Goal: Task Accomplishment & Management: Manage account settings

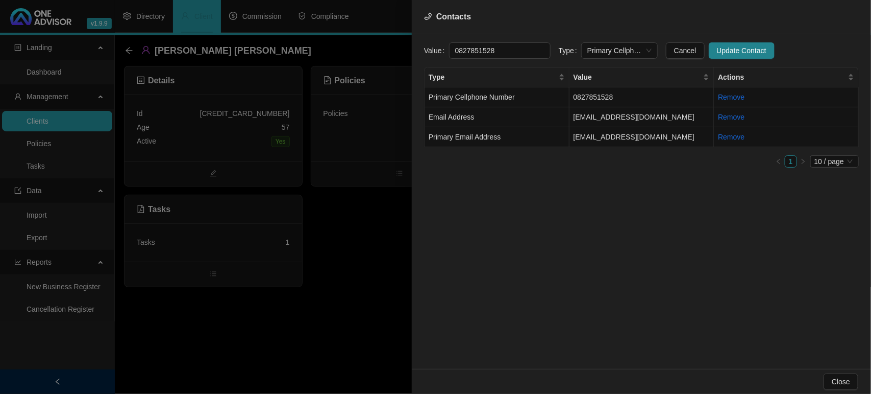
click at [65, 123] on div at bounding box center [435, 197] width 871 height 394
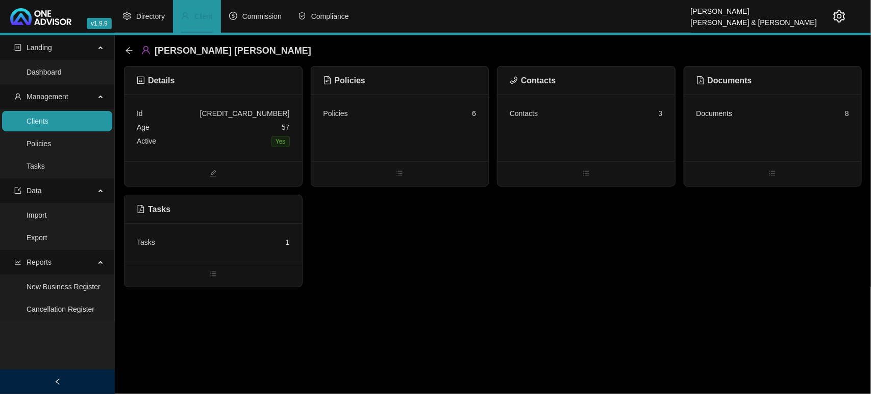
click at [48, 123] on link "Clients" at bounding box center [38, 121] width 22 height 8
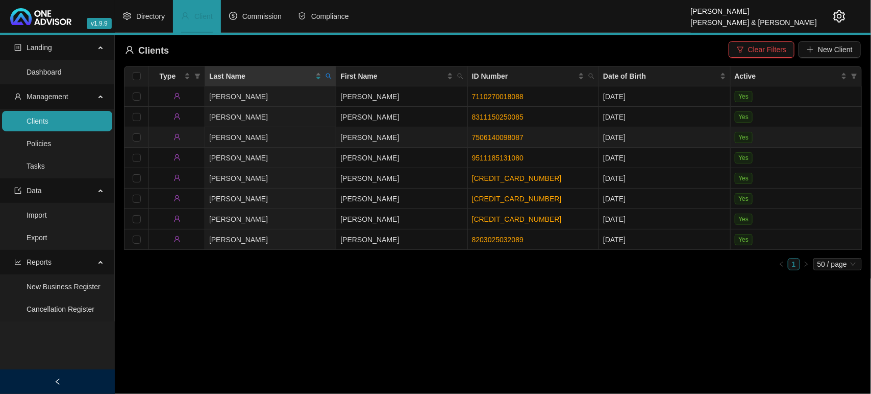
click at [369, 132] on td "[PERSON_NAME]" at bounding box center [401, 137] width 131 height 20
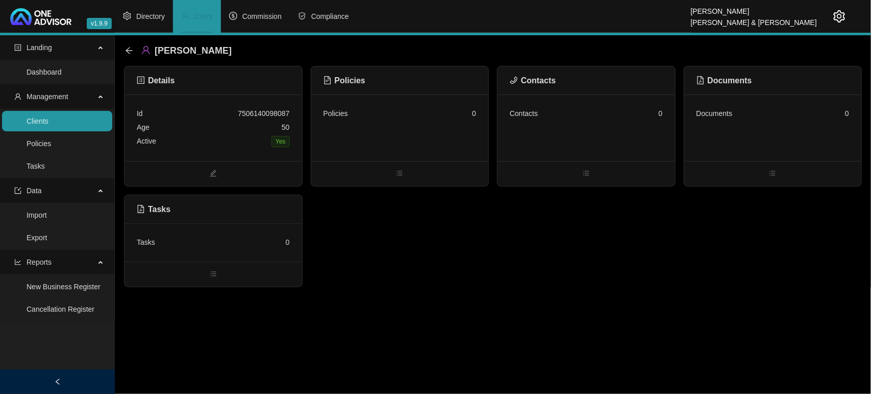
click at [215, 133] on div "Age [DEMOGRAPHIC_DATA]" at bounding box center [213, 127] width 153 height 14
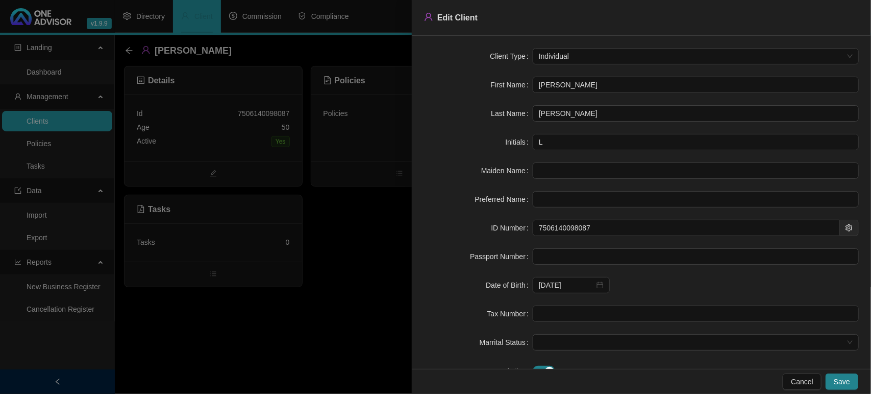
drag, startPoint x: 572, startPoint y: 84, endPoint x: 496, endPoint y: 80, distance: 75.7
click at [496, 80] on div "First Name [PERSON_NAME]" at bounding box center [641, 85] width 435 height 16
drag, startPoint x: 591, startPoint y: 116, endPoint x: 459, endPoint y: 119, distance: 131.7
click at [459, 119] on div "Last Name [PERSON_NAME]" at bounding box center [641, 113] width 435 height 16
drag, startPoint x: 614, startPoint y: 228, endPoint x: 390, endPoint y: 212, distance: 223.6
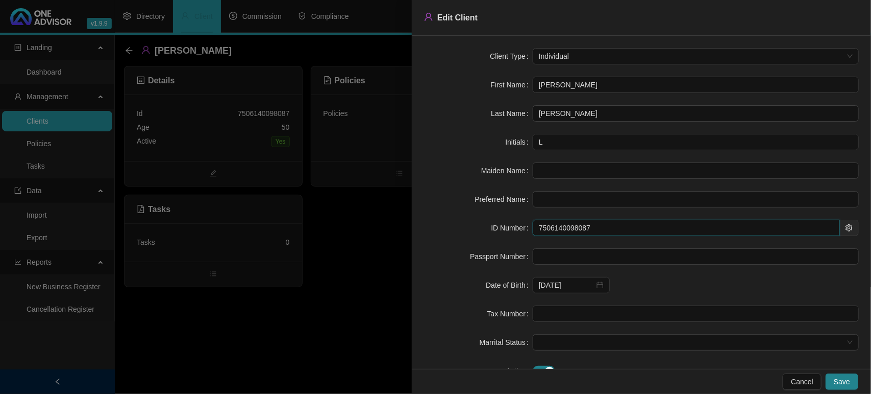
click at [390, 212] on div "Edit Client Client Type Individual First Name [PERSON_NAME] Last Name [PERSON_N…" at bounding box center [435, 197] width 871 height 394
